Goal: Find specific page/section: Find specific page/section

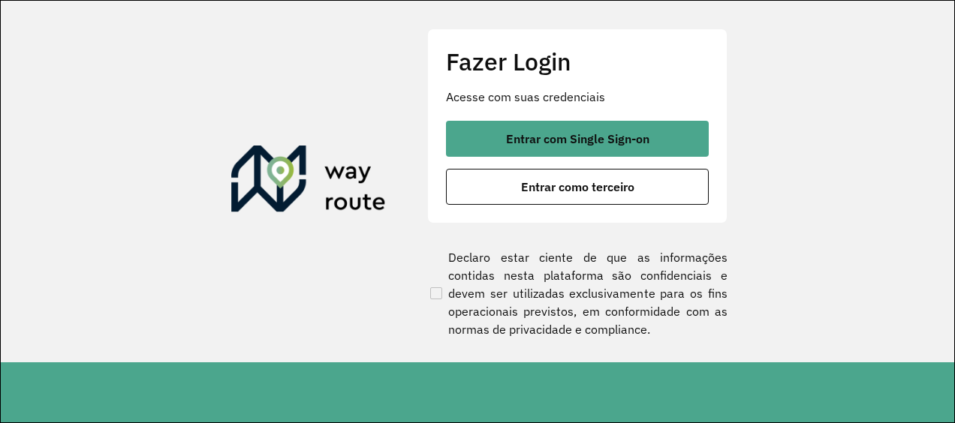
click at [641, 140] on span "Entrar com Single Sign-on" at bounding box center [577, 139] width 143 height 12
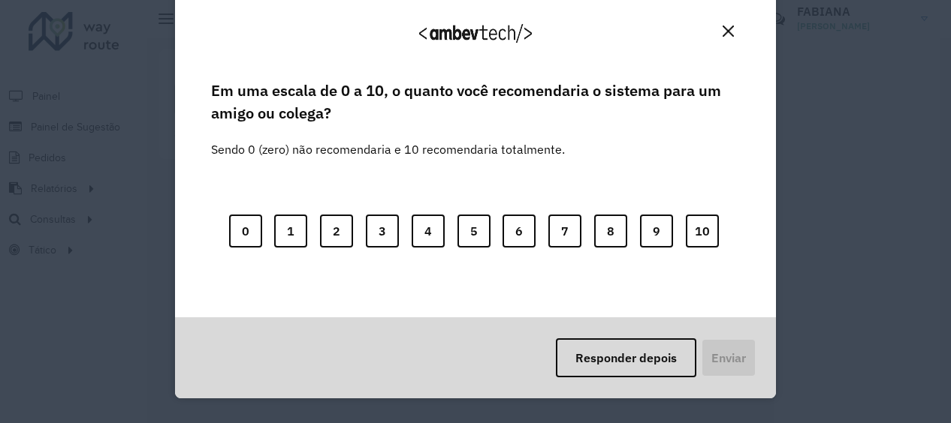
click at [725, 33] on img "Close" at bounding box center [727, 31] width 11 height 11
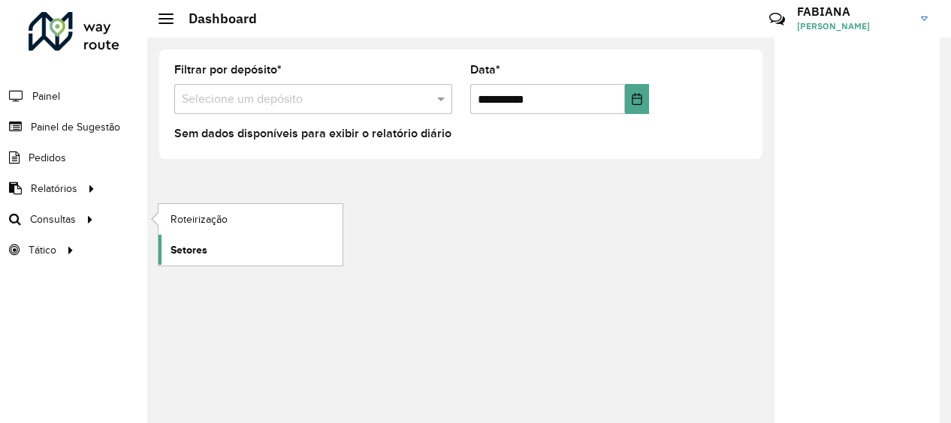
click at [194, 248] on span "Setores" at bounding box center [188, 251] width 37 height 16
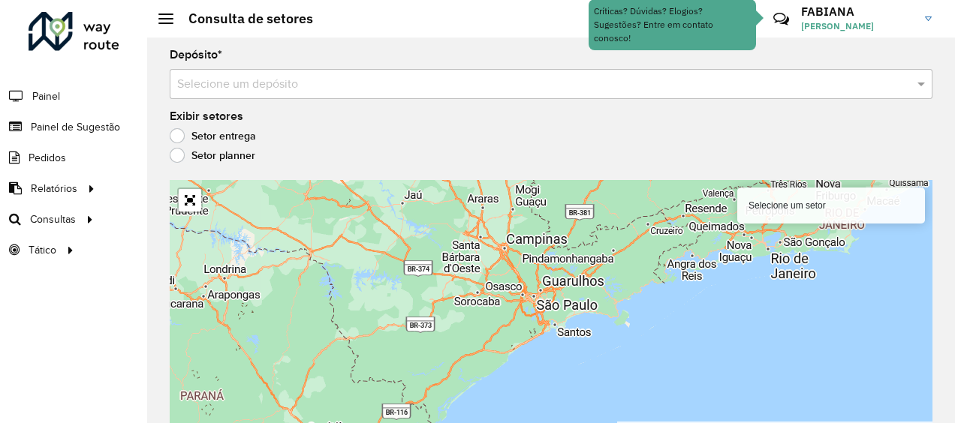
click at [188, 160] on label "Setor planner" at bounding box center [213, 155] width 86 height 15
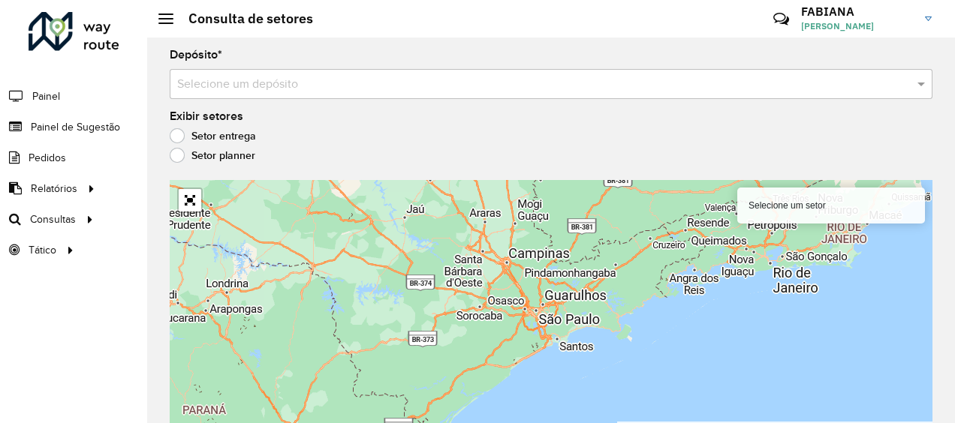
click at [206, 133] on label "Setor entrega" at bounding box center [213, 135] width 86 height 15
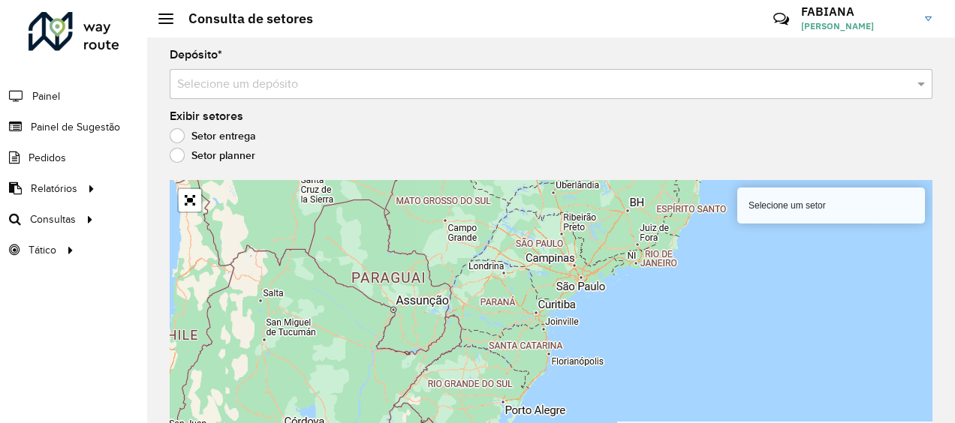
click at [251, 89] on input "text" at bounding box center [536, 85] width 718 height 18
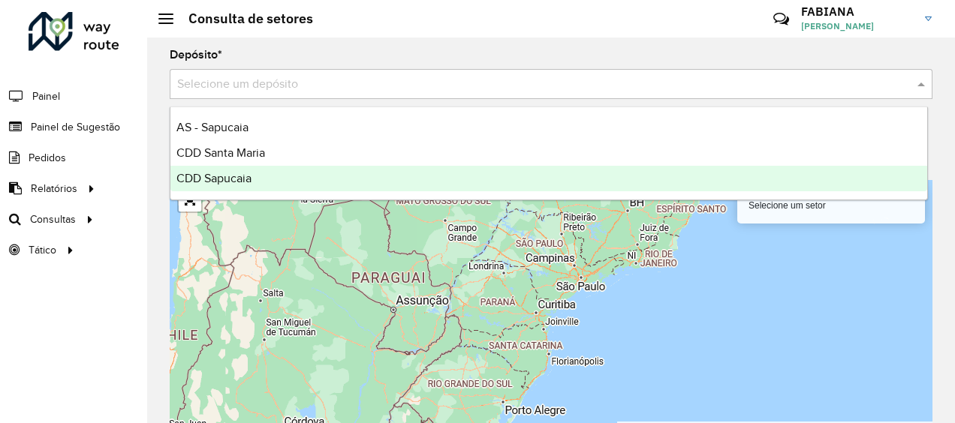
click at [270, 177] on div "CDD Sapucaia" at bounding box center [548, 179] width 757 height 26
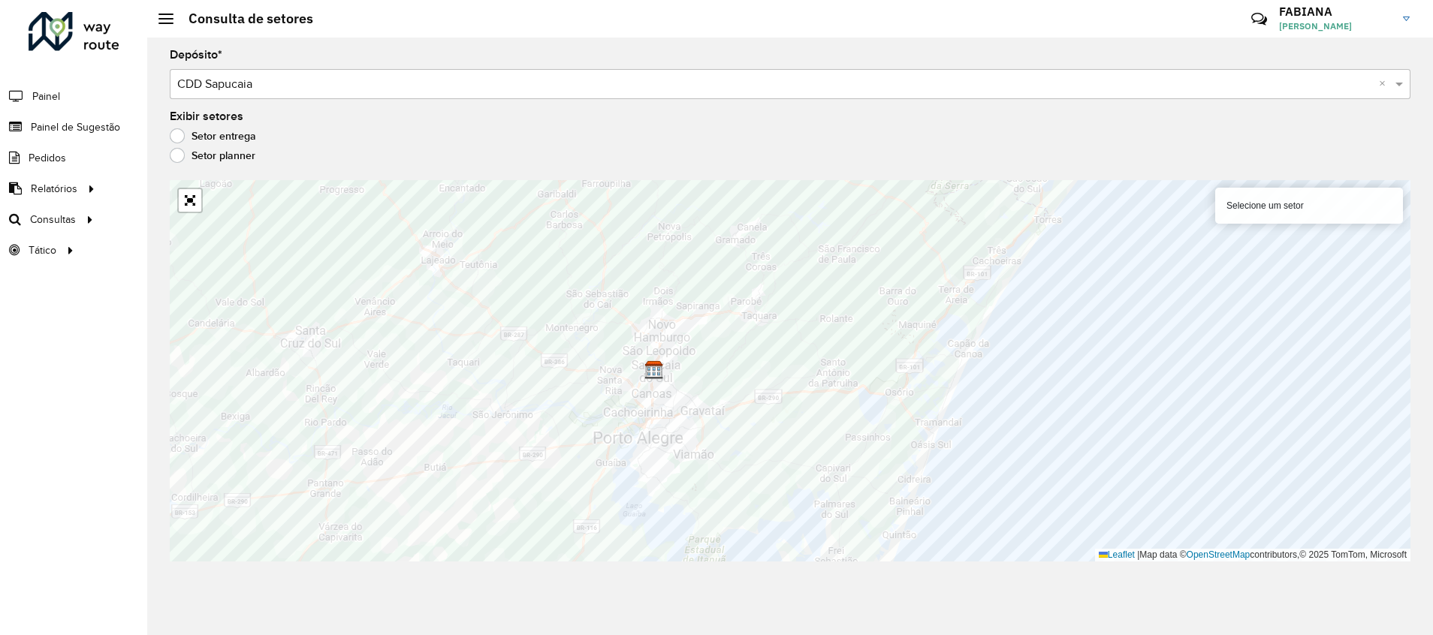
drag, startPoint x: 908, startPoint y: 5, endPoint x: 493, endPoint y: 137, distance: 436.4
click at [490, 111] on div "Depósito * Selecione um depósito × CDD Sapucaia × Exibir setores Setor entrega …" at bounding box center [789, 337] width 1285 height 598
